Goal: Navigation & Orientation: Understand site structure

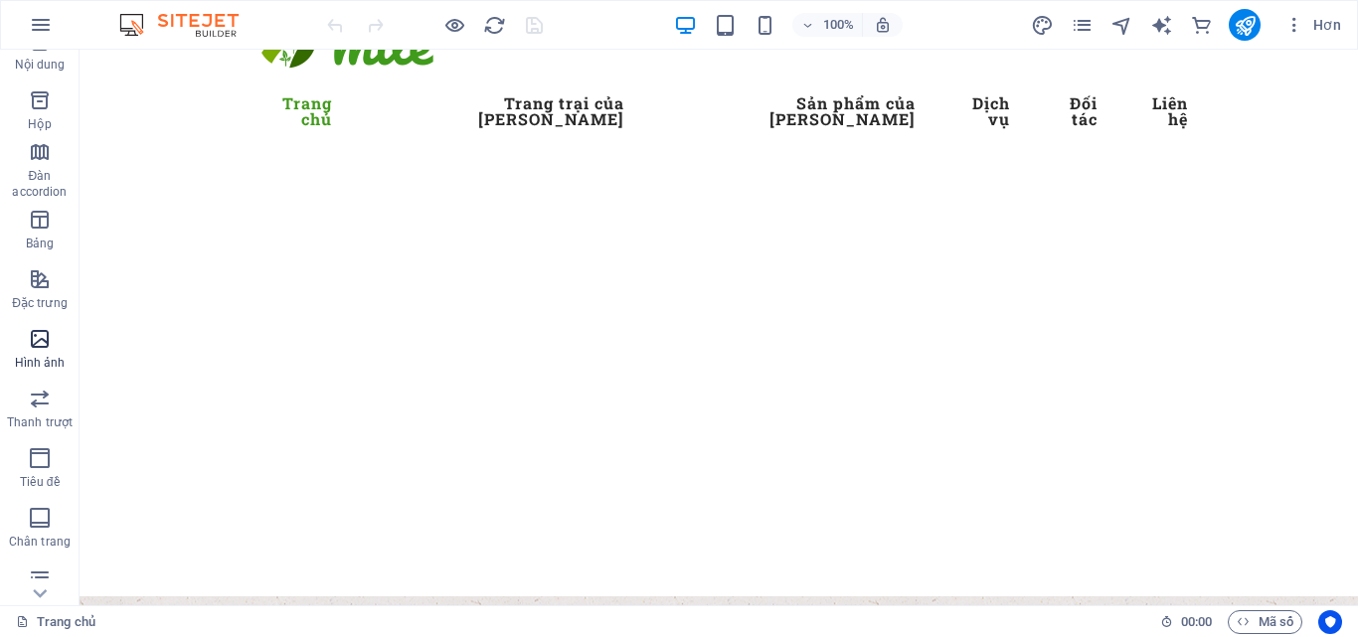
scroll to position [209, 0]
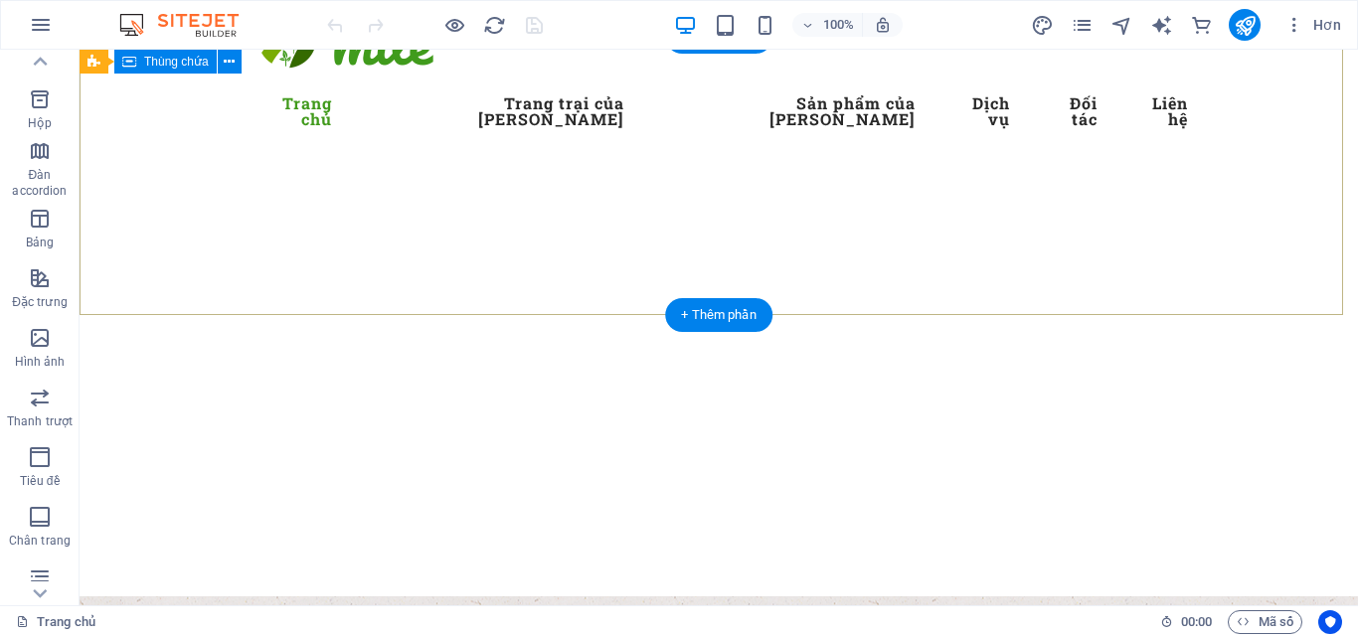
click at [173, 437] on div at bounding box center [719, 516] width 1279 height 159
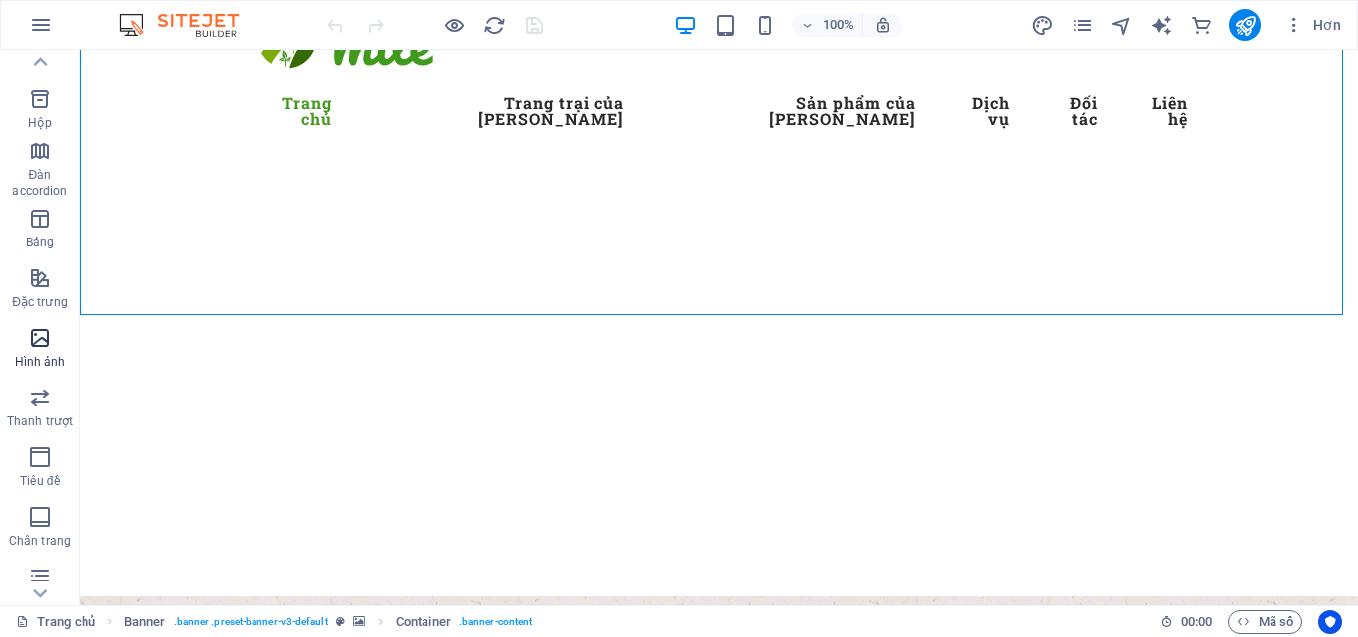
click at [41, 350] on span "Hình ảnh" at bounding box center [40, 350] width 80 height 48
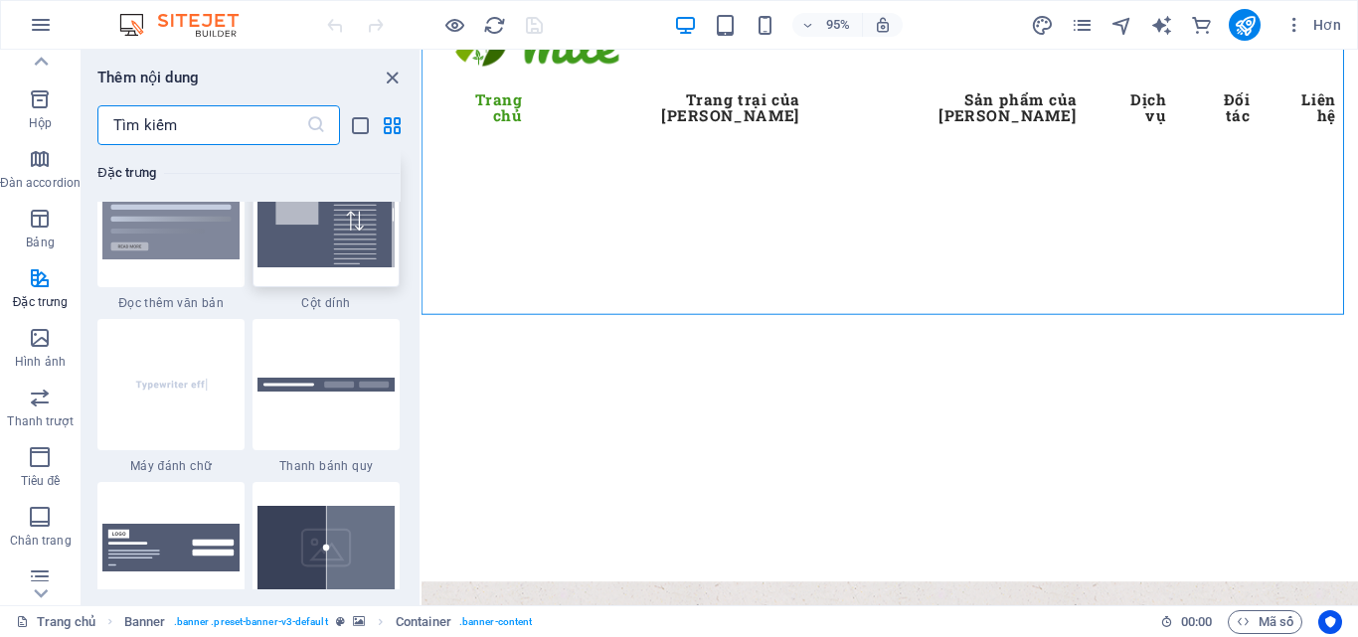
scroll to position [7740, 0]
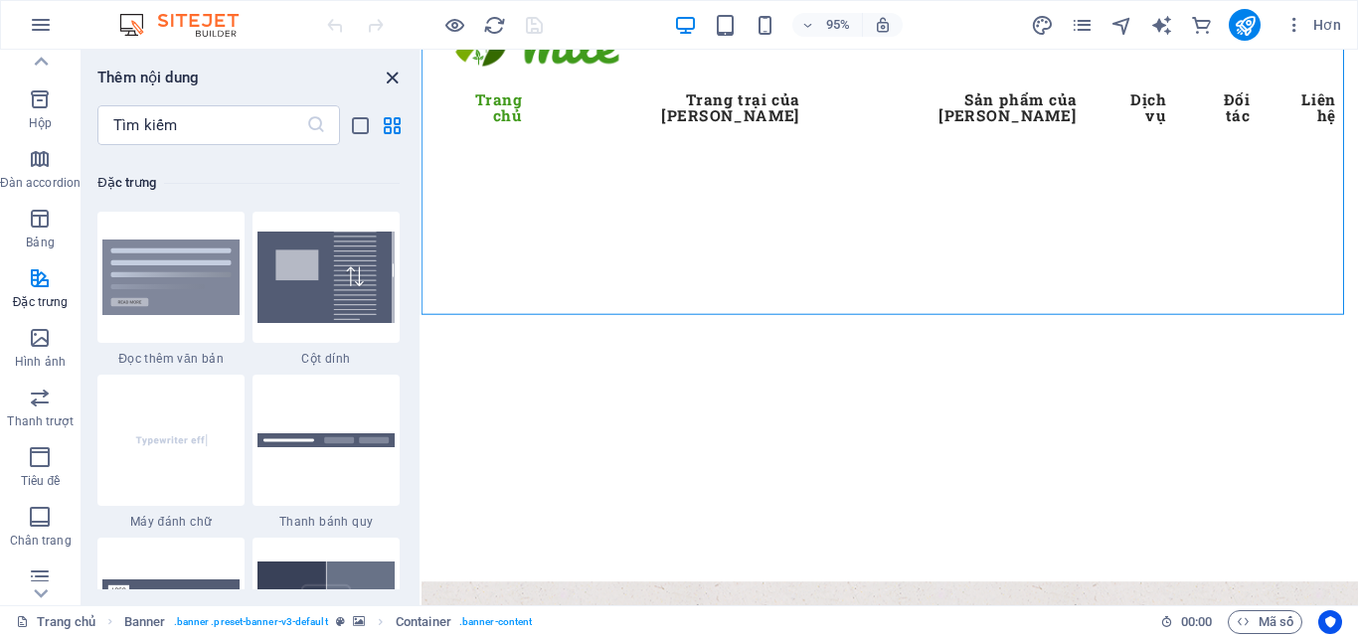
click at [392, 76] on icon "đóng bảng điều khiển" at bounding box center [392, 78] width 23 height 23
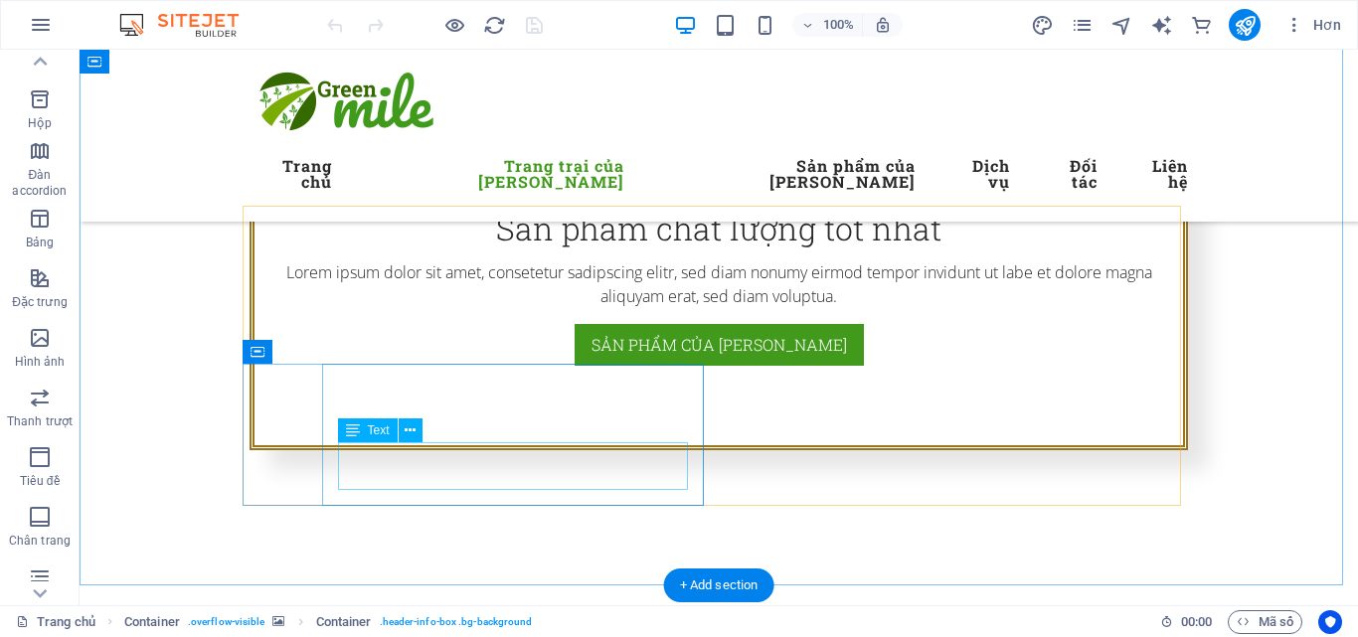
scroll to position [1178, 0]
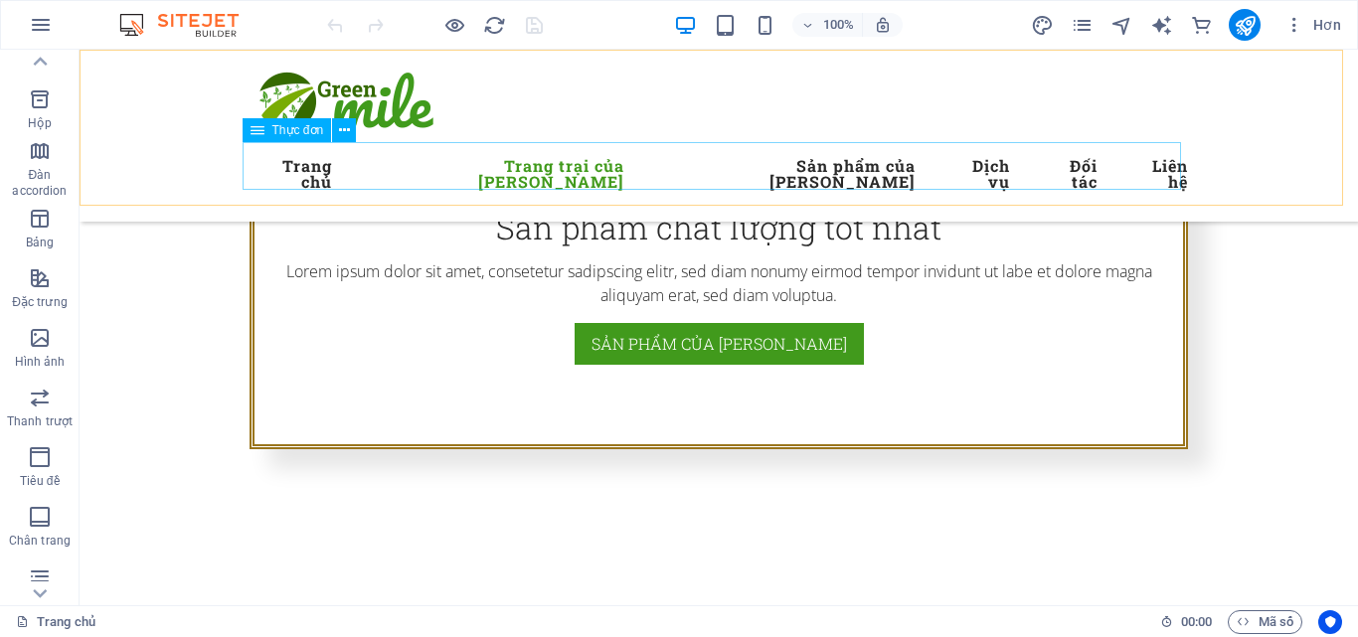
click at [349, 169] on nav "[PERSON_NAME] [PERSON_NAME] [PERSON_NAME] [PERSON_NAME] Sản [PERSON_NAME] [PERS…" at bounding box center [719, 174] width 939 height 64
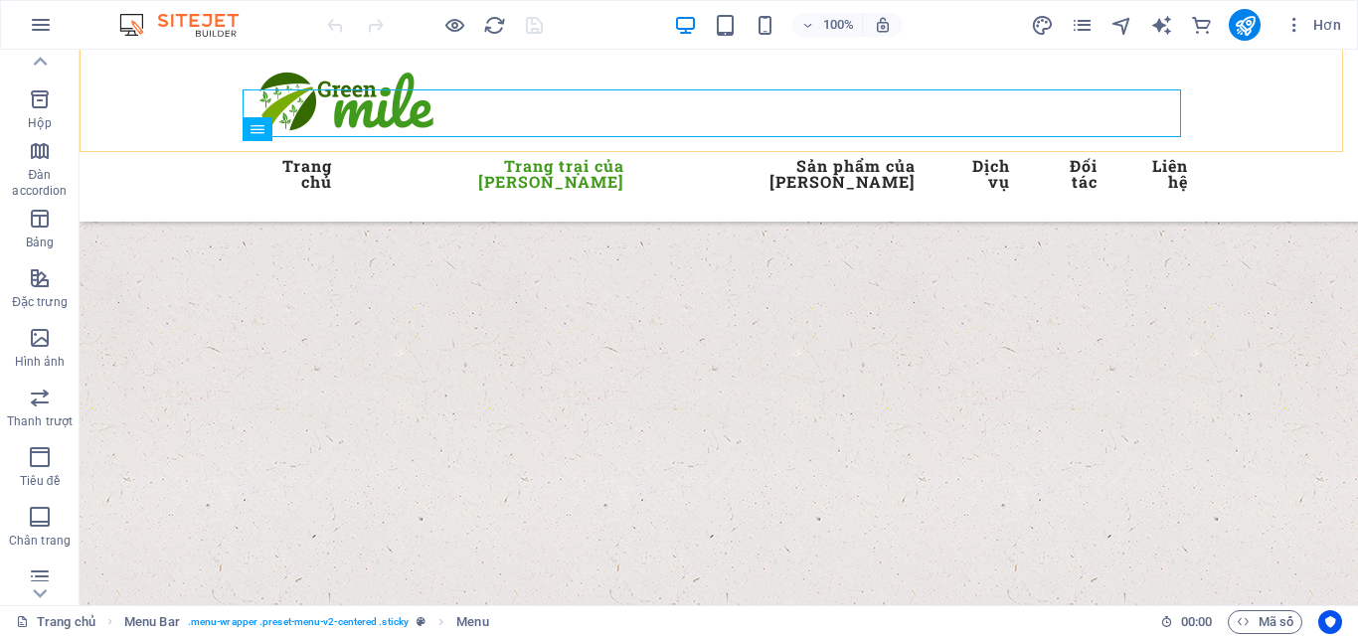
scroll to position [3006, 0]
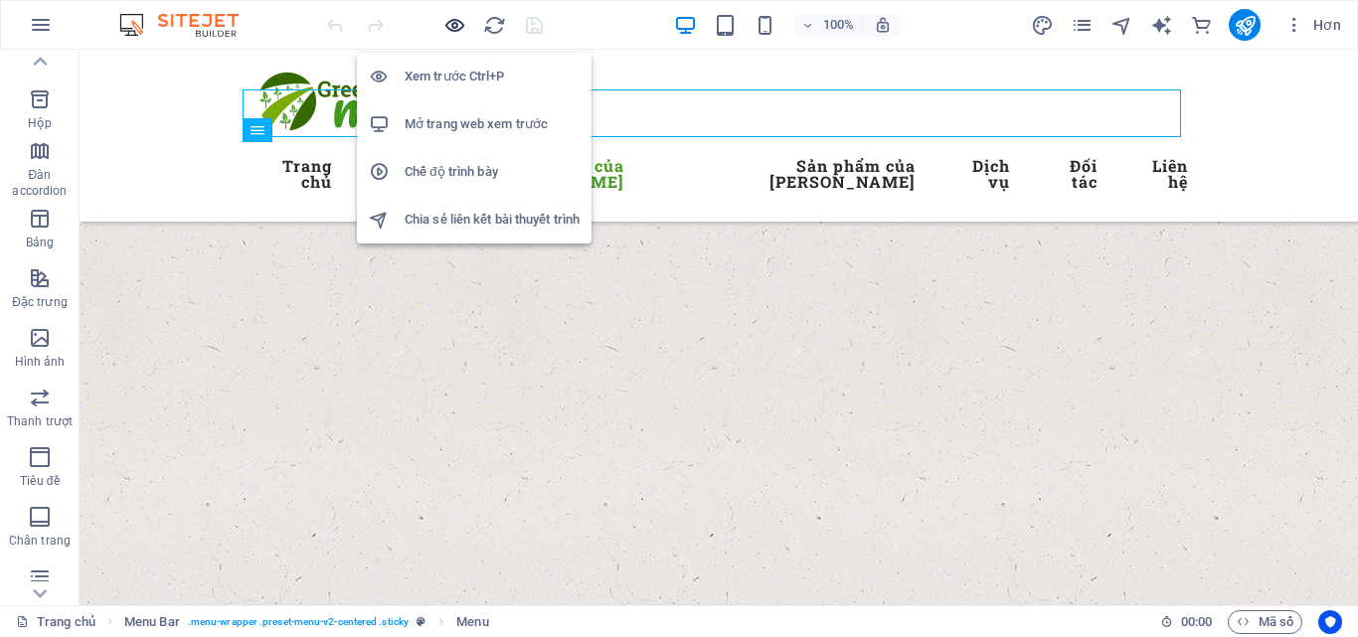
click at [454, 24] on icon "button" at bounding box center [454, 25] width 23 height 23
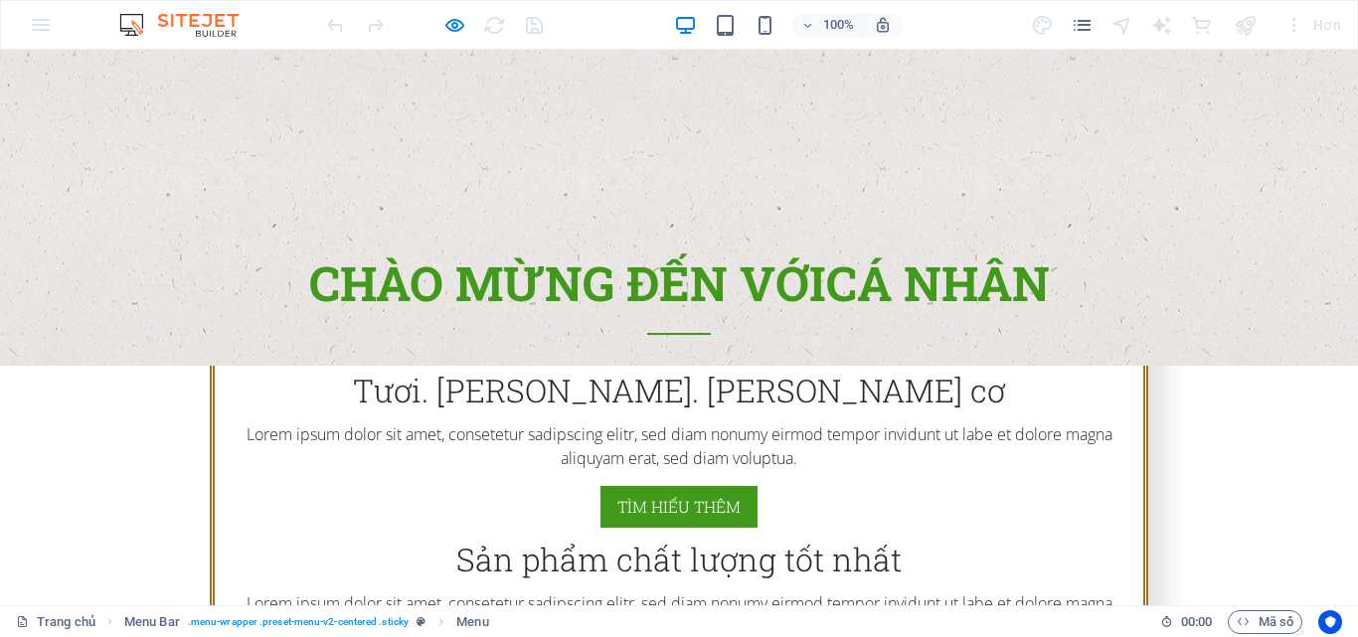
scroll to position [0, 0]
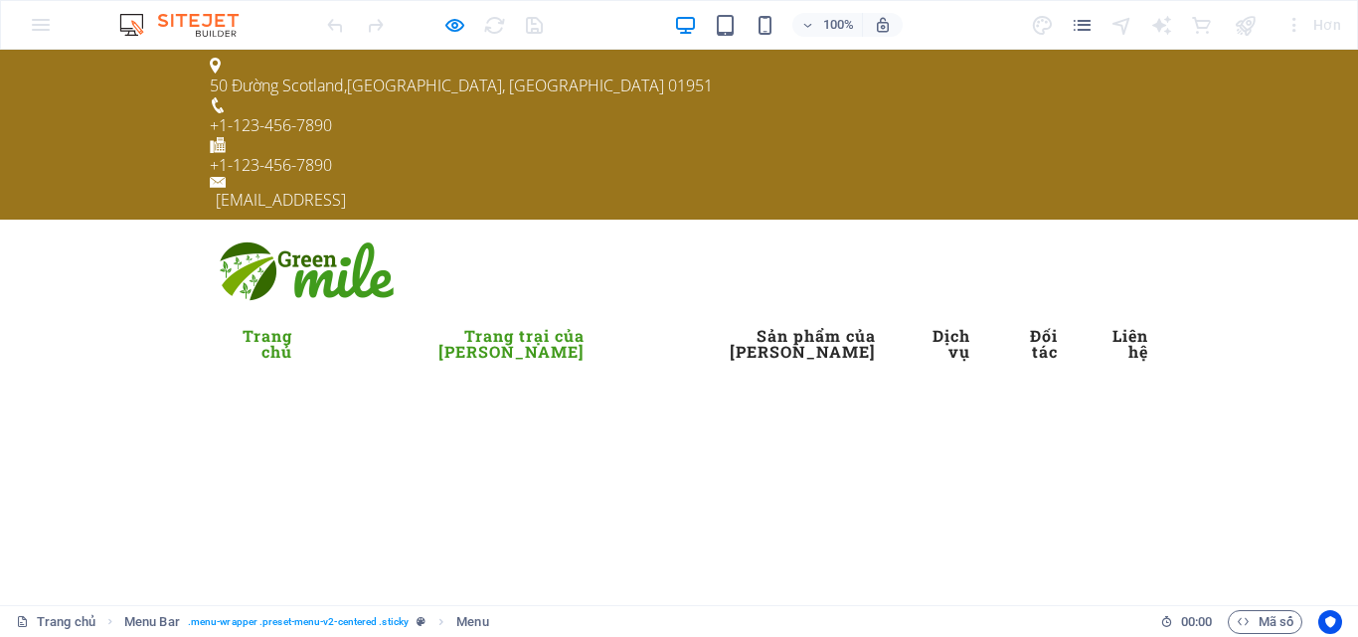
click at [467, 325] on font "Trang trại của [PERSON_NAME]" at bounding box center [511, 343] width 146 height 37
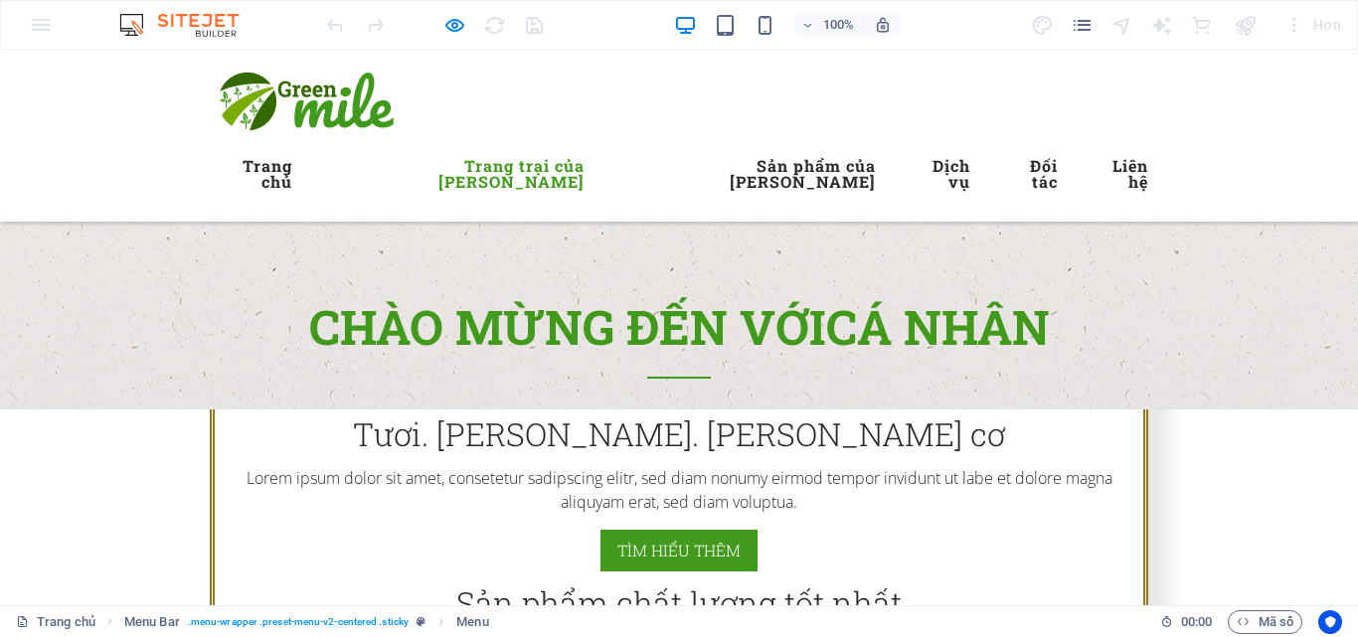
scroll to position [621, 0]
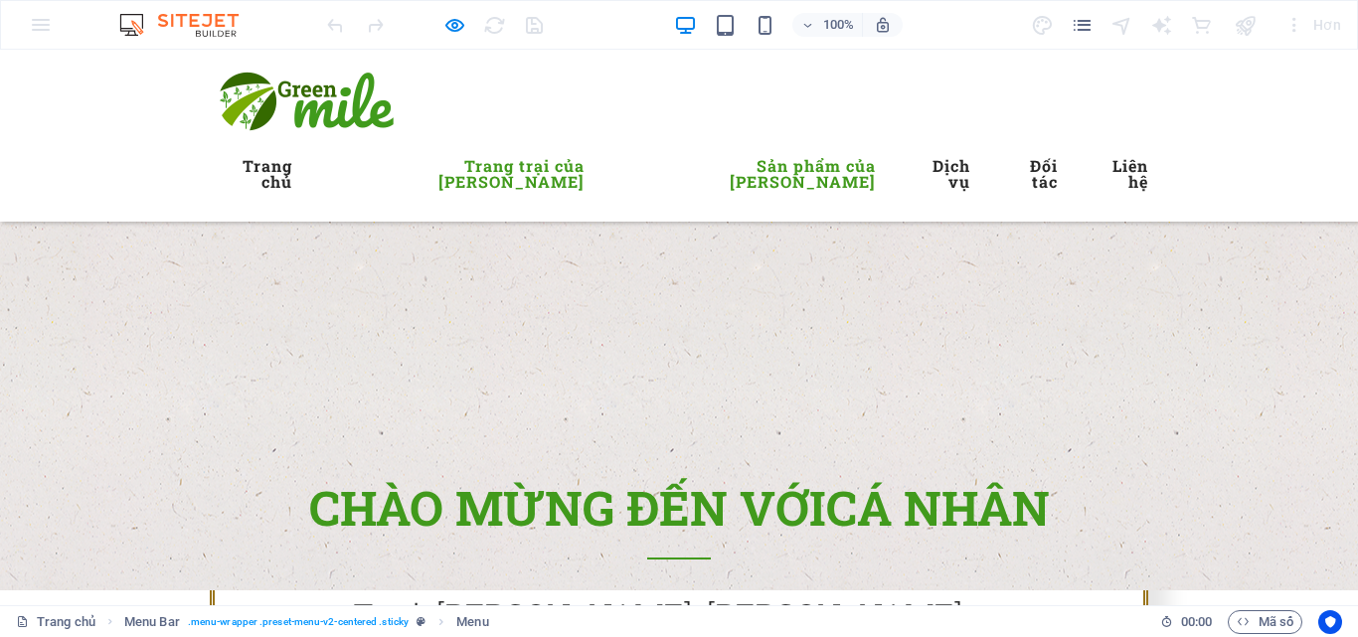
click at [730, 167] on font "Sản phẩm của [PERSON_NAME]" at bounding box center [803, 173] width 146 height 37
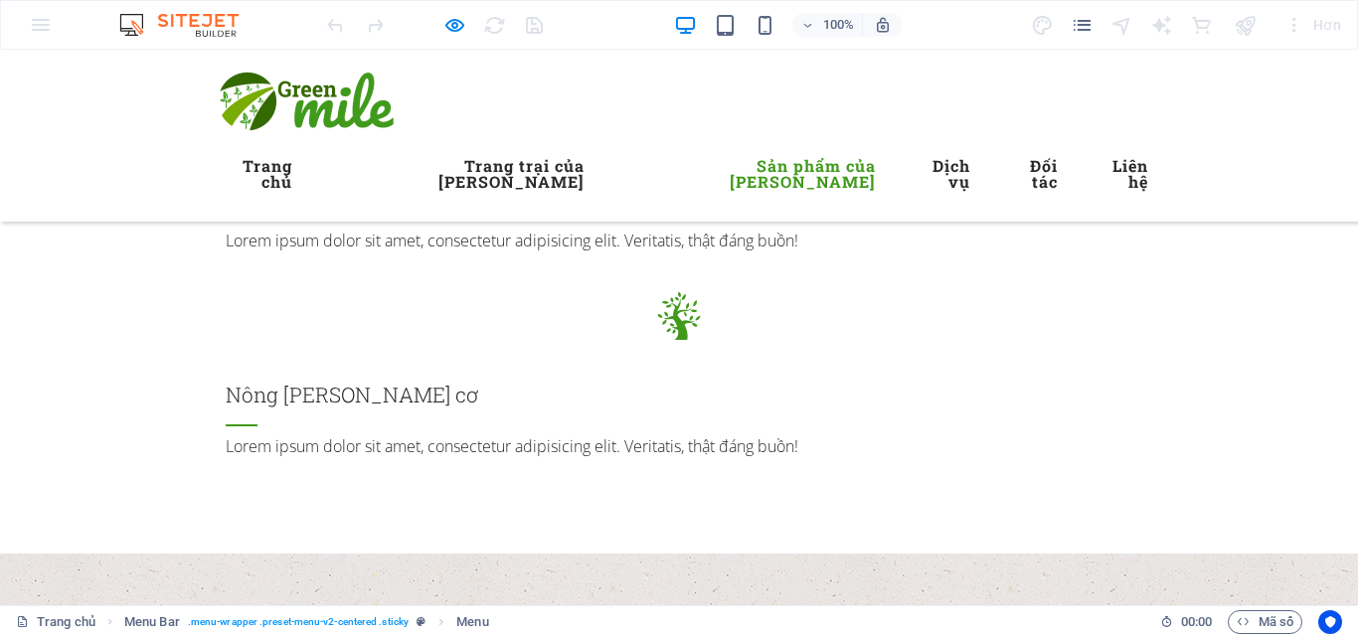
scroll to position [2675, 0]
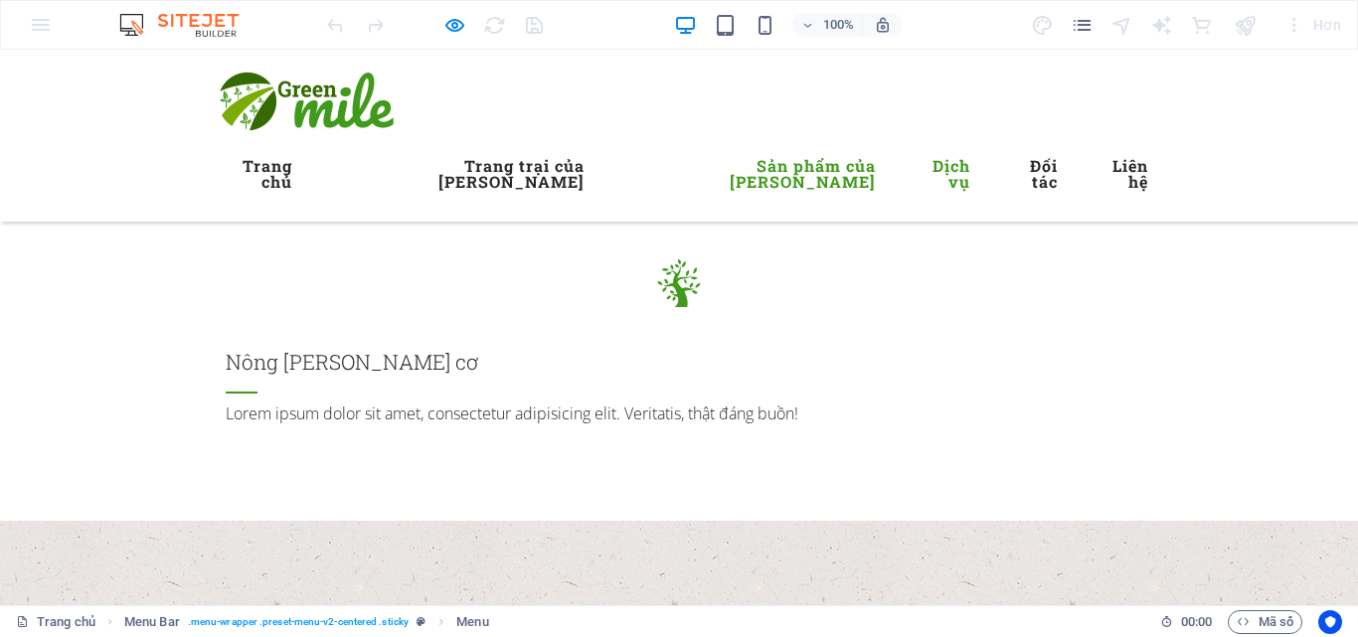
click at [933, 163] on font "Dịch vụ" at bounding box center [952, 173] width 38 height 37
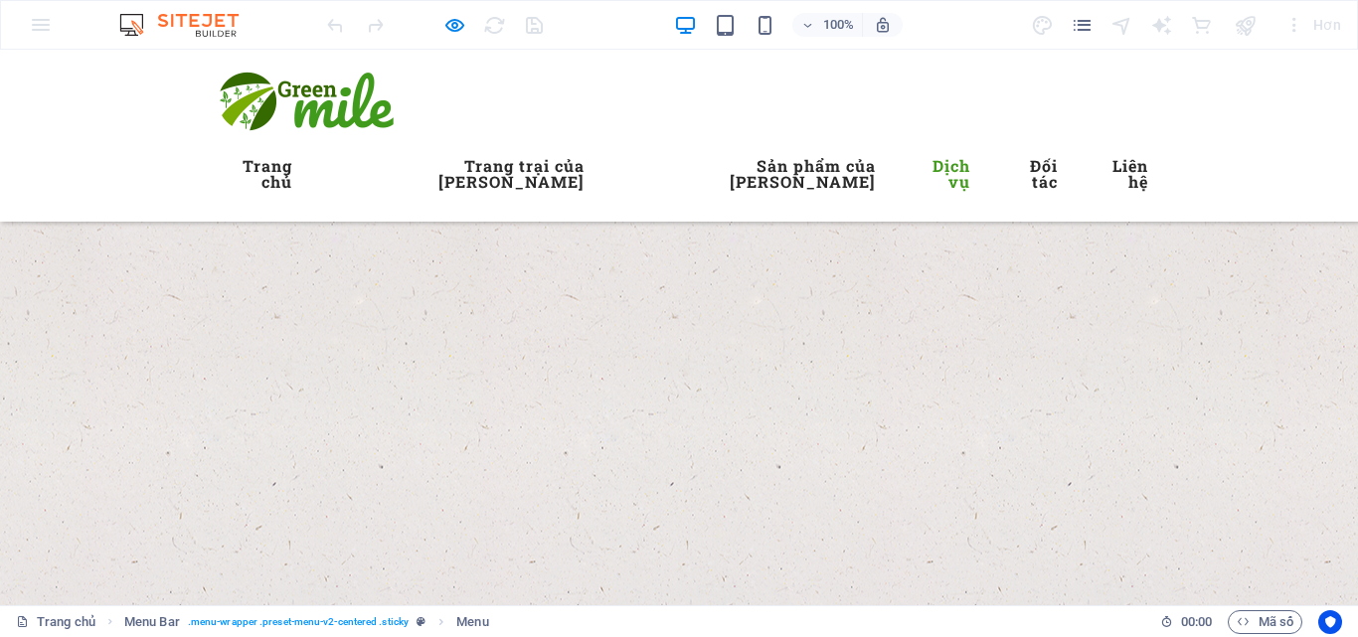
scroll to position [3073, 0]
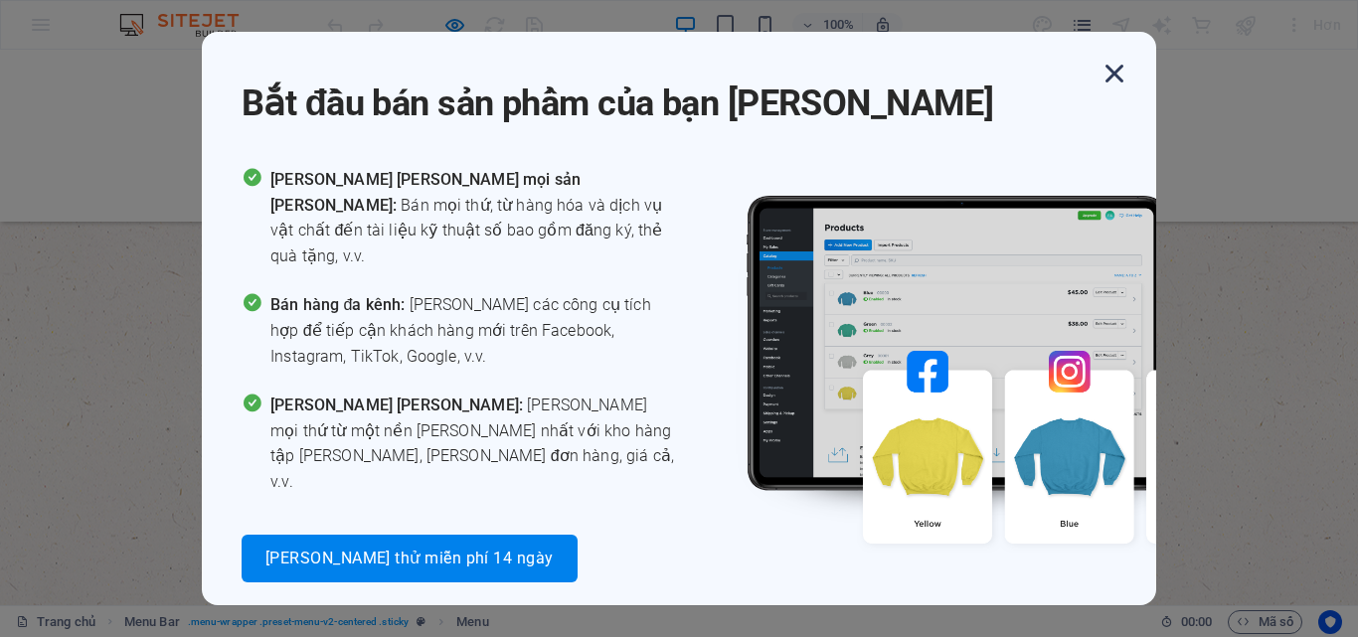
click at [1110, 64] on icon "button" at bounding box center [1115, 74] width 36 height 36
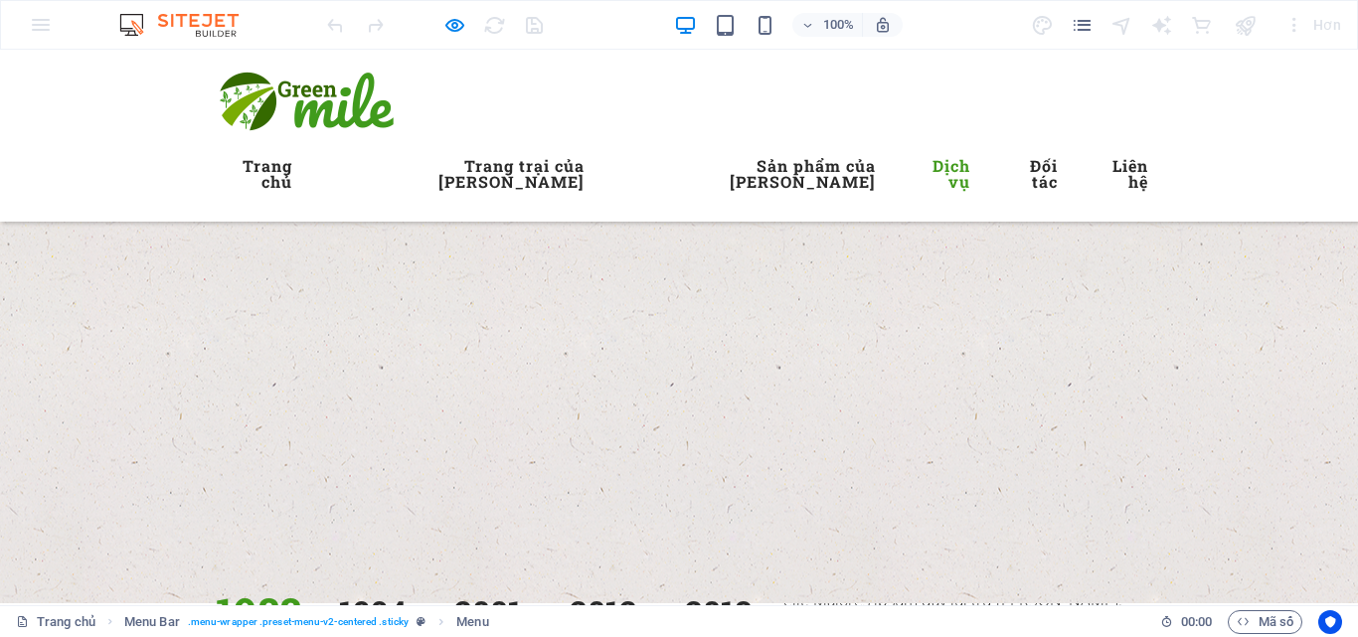
scroll to position [3148, 0]
click at [1030, 175] on font "Đối tác" at bounding box center [1044, 173] width 28 height 37
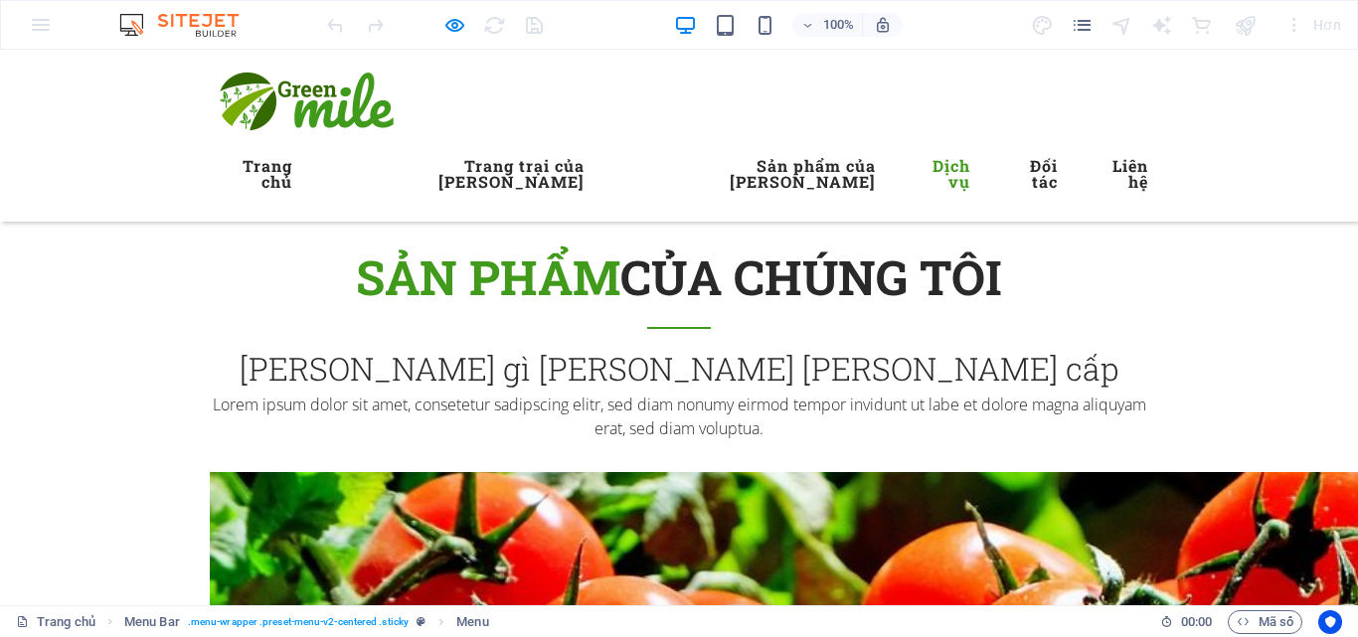
scroll to position [3921, 0]
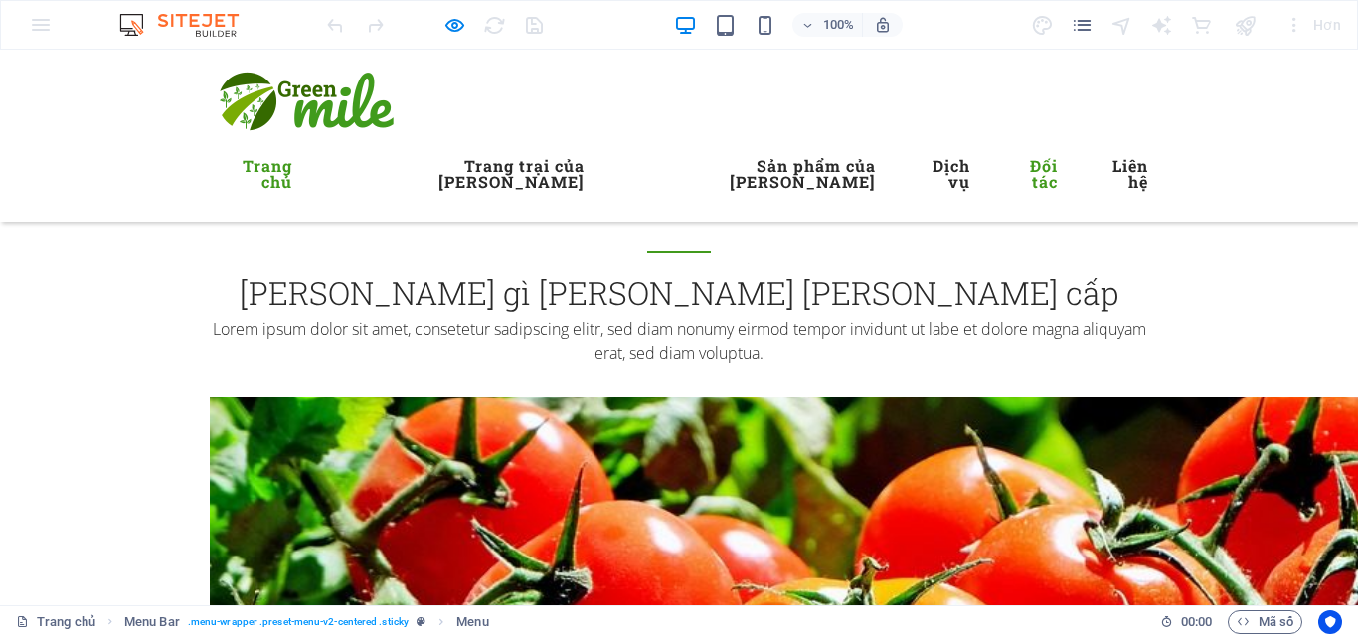
click at [292, 162] on font "Trang chủ" at bounding box center [268, 173] width 50 height 37
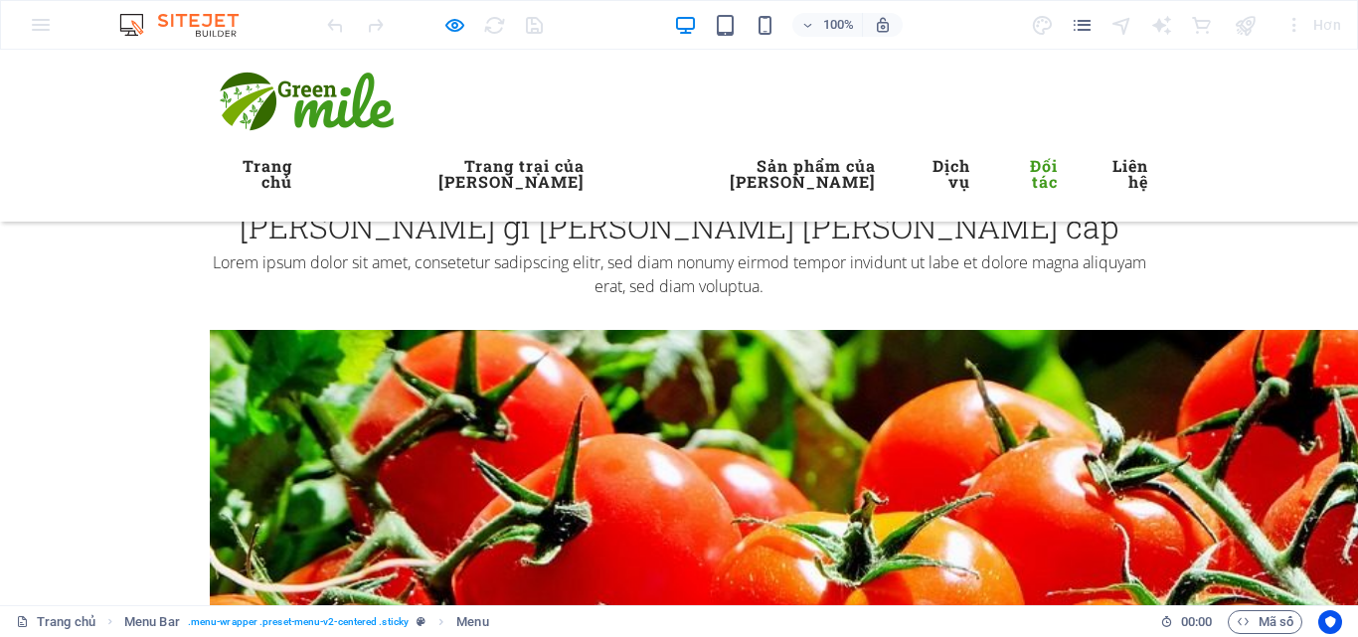
scroll to position [3987, 0]
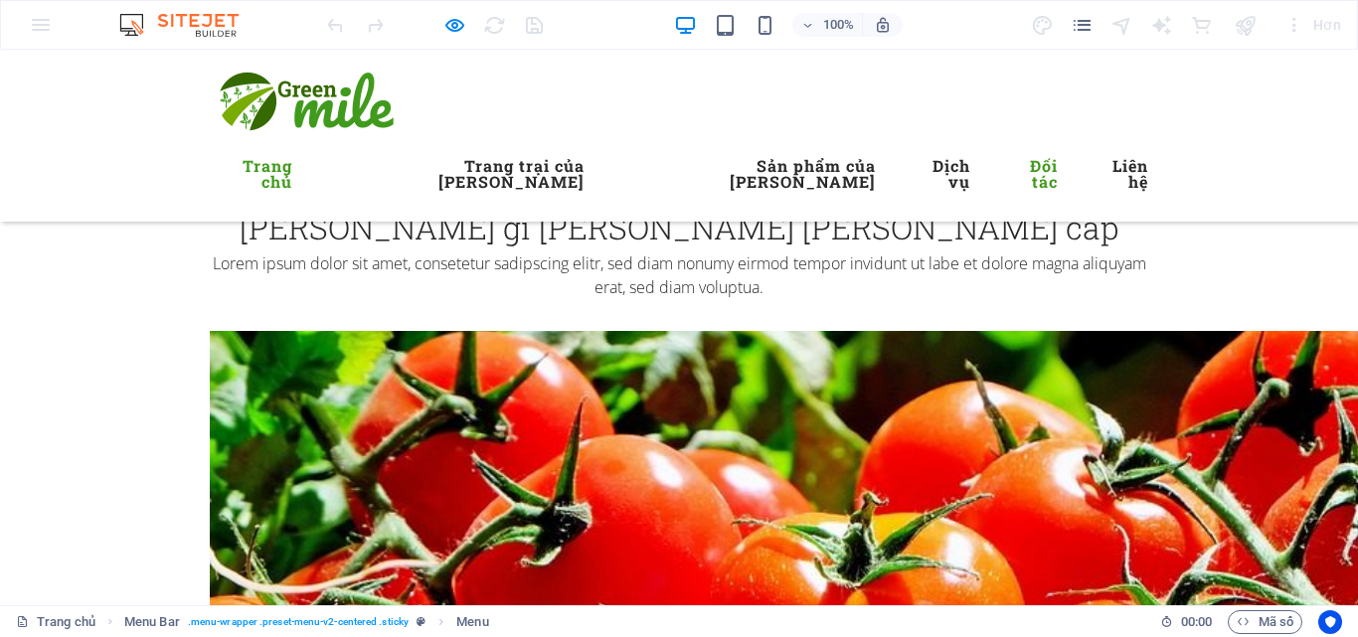
click at [290, 151] on link "Trang chủ" at bounding box center [251, 174] width 83 height 64
click at [288, 161] on font "Trang chủ" at bounding box center [268, 173] width 50 height 37
click at [292, 163] on font "Trang chủ" at bounding box center [268, 173] width 50 height 37
click at [292, 162] on font "Trang chủ" at bounding box center [268, 173] width 50 height 37
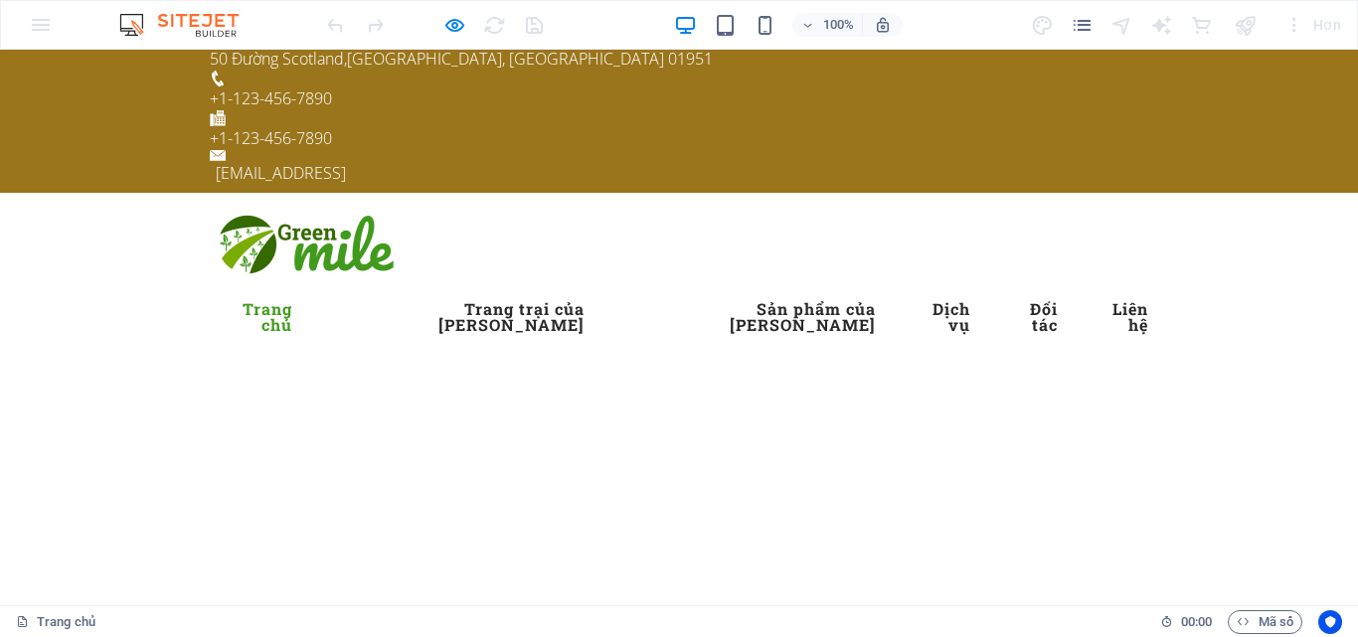
scroll to position [0, 0]
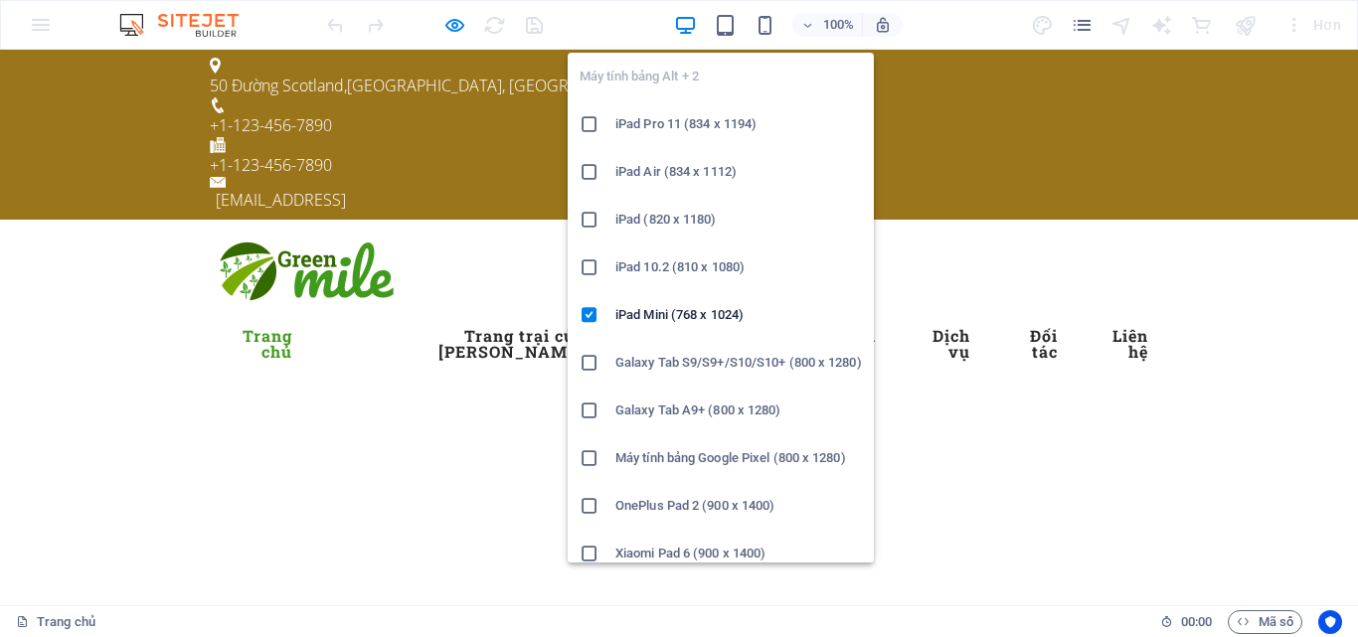
click at [699, 124] on font "iPad Pro 11 (834 x 1194)" at bounding box center [685, 123] width 141 height 15
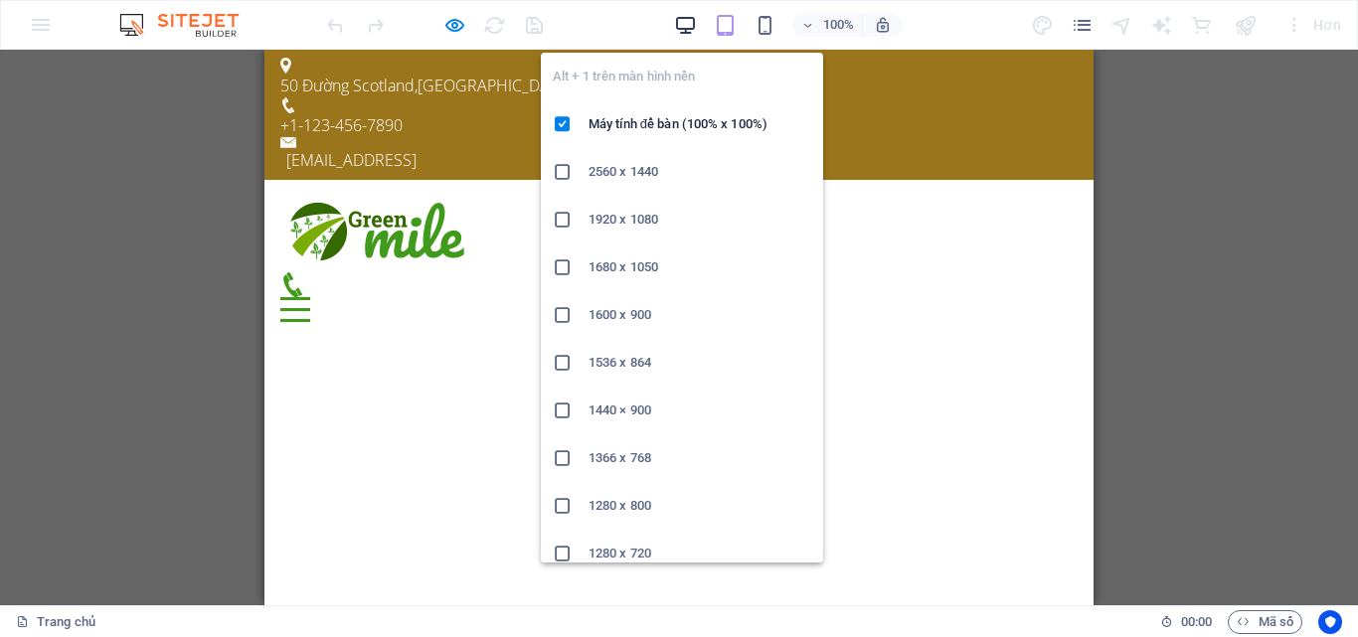
click at [690, 34] on icon "button" at bounding box center [685, 25] width 23 height 23
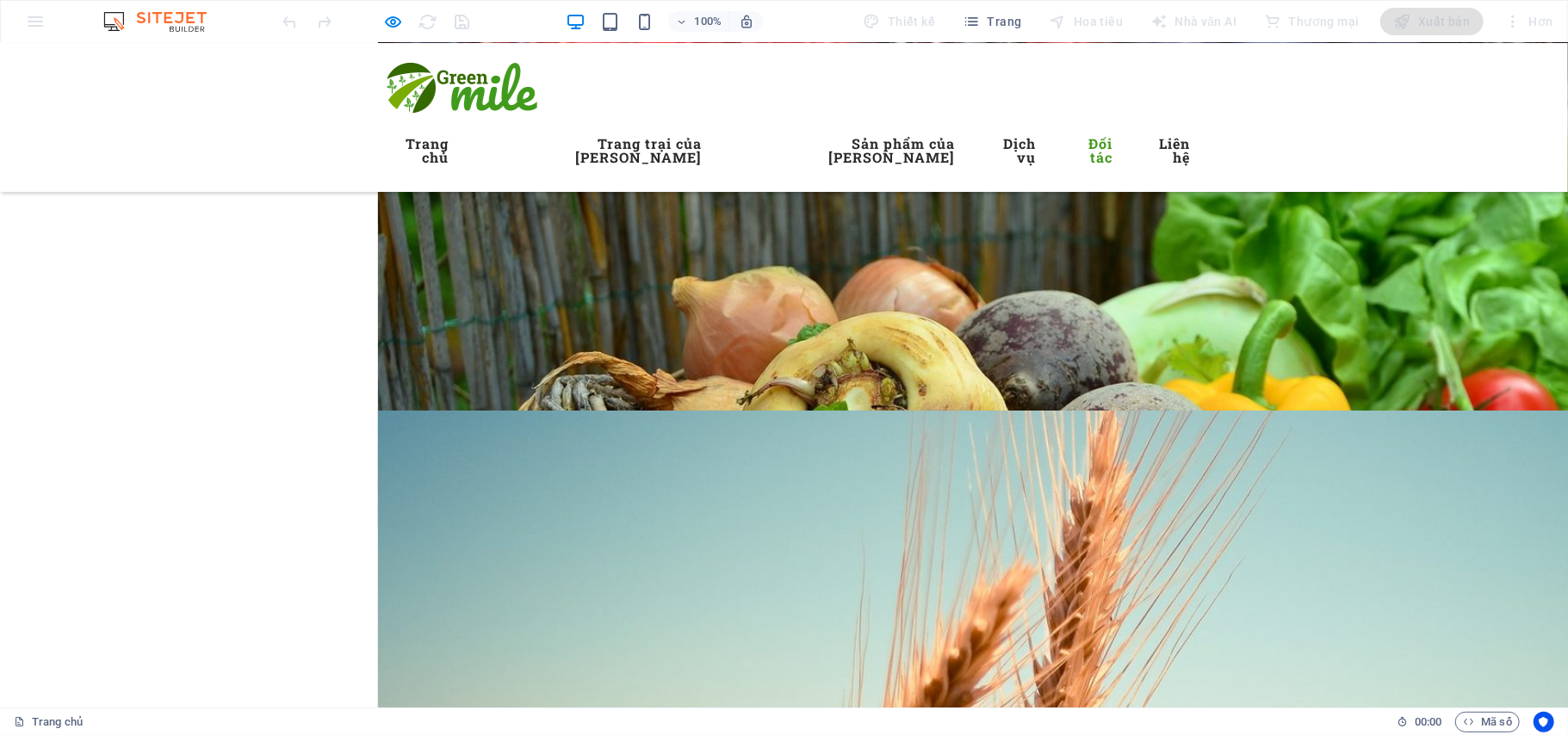
scroll to position [4845, 0]
click at [1160, 147] on font "Liên hệ" at bounding box center [1176, 149] width 31 height 32
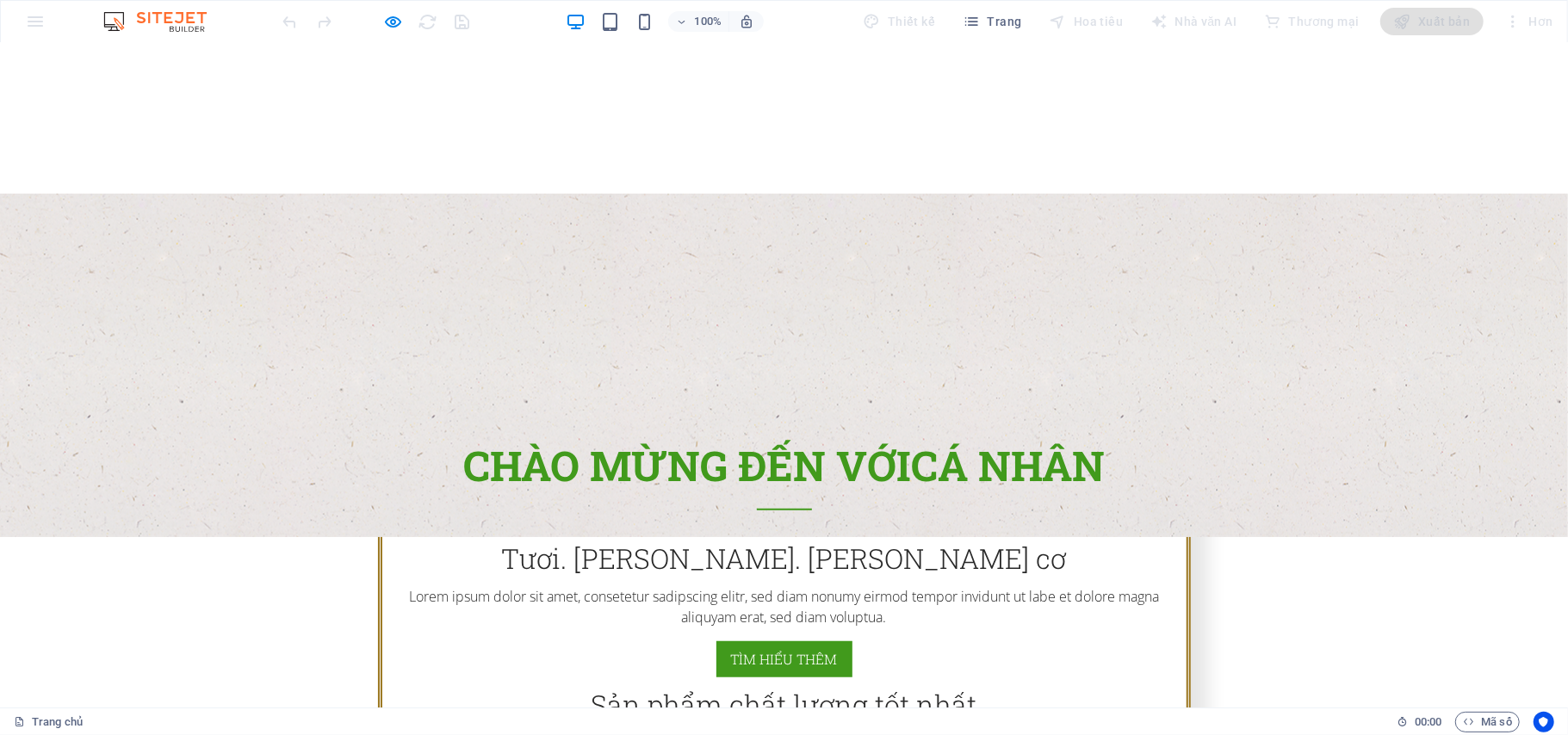
scroll to position [0, 0]
